Goal: Transaction & Acquisition: Book appointment/travel/reservation

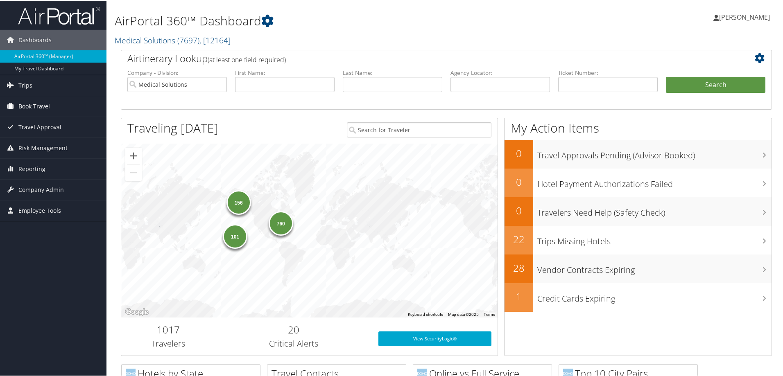
click at [46, 108] on span "Book Travel" at bounding box center [34, 105] width 32 height 20
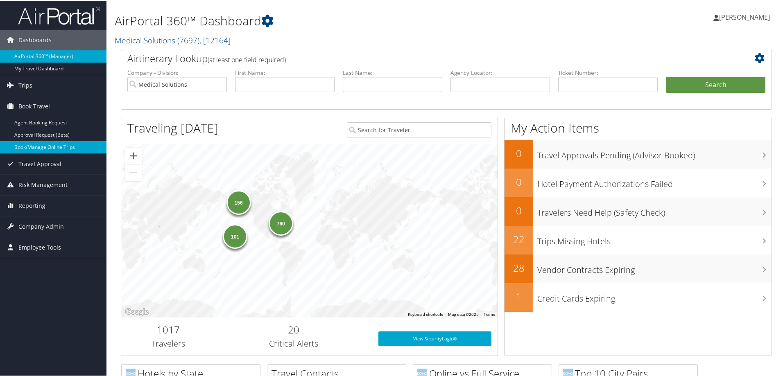
click at [66, 146] on link "Book/Manage Online Trips" at bounding box center [53, 146] width 106 height 12
